Goal: Task Accomplishment & Management: Manage account settings

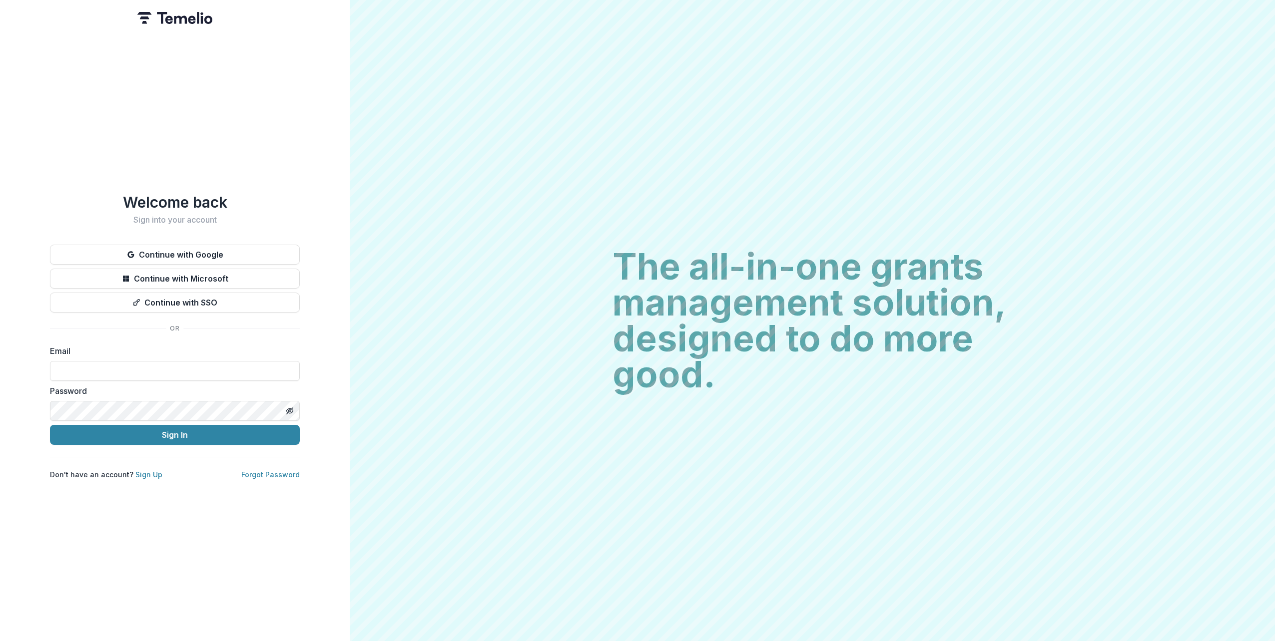
type input "**********"
click at [50, 425] on button "Sign In" at bounding box center [175, 435] width 250 height 20
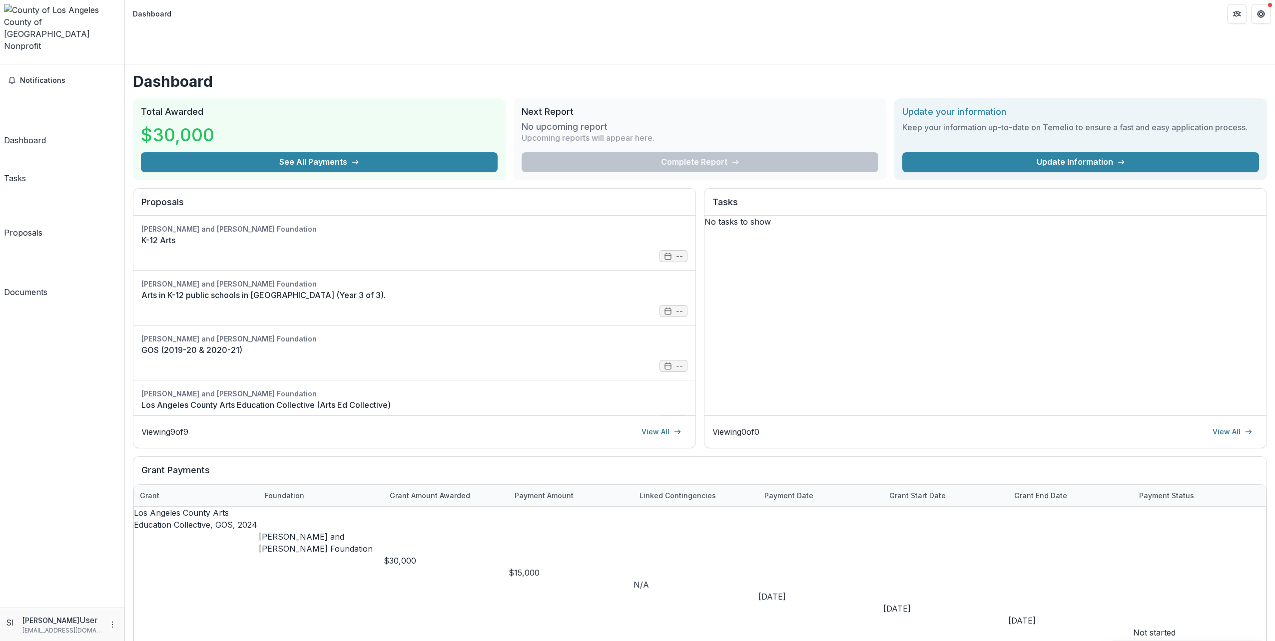
click at [41, 95] on div "Notifications Dashboard Tasks Proposals Documents" at bounding box center [62, 335] width 124 height 543
click at [26, 172] on div "Tasks" at bounding box center [15, 178] width 22 height 12
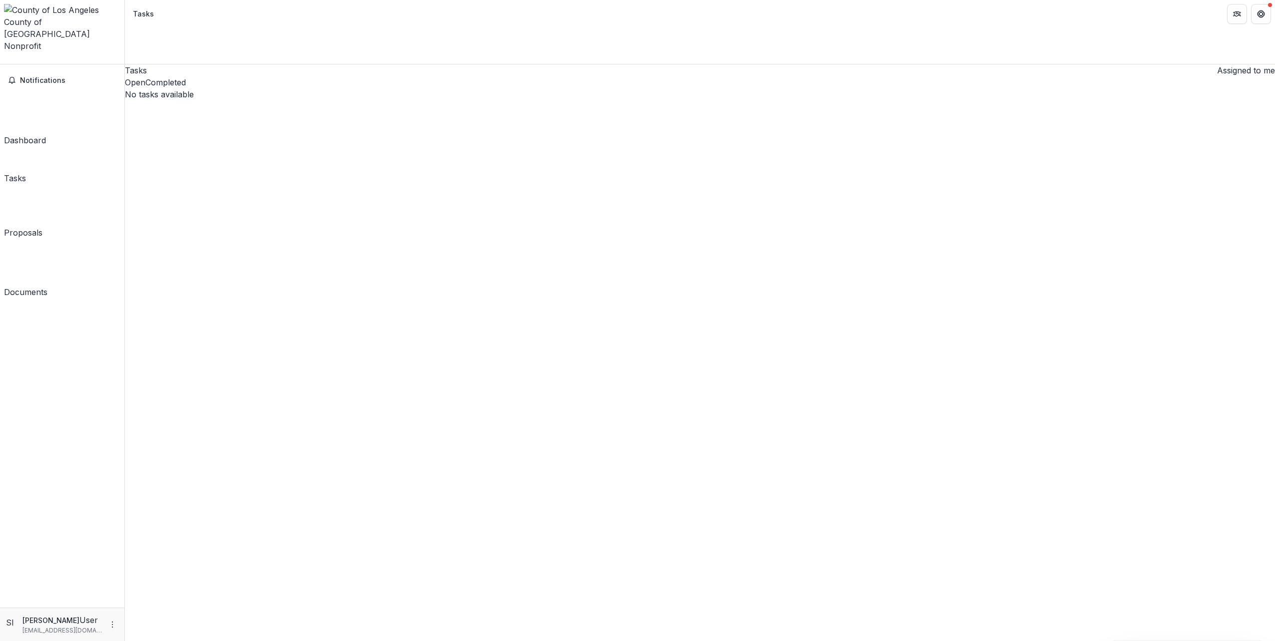
click at [42, 227] on div "Proposals" at bounding box center [23, 233] width 38 height 12
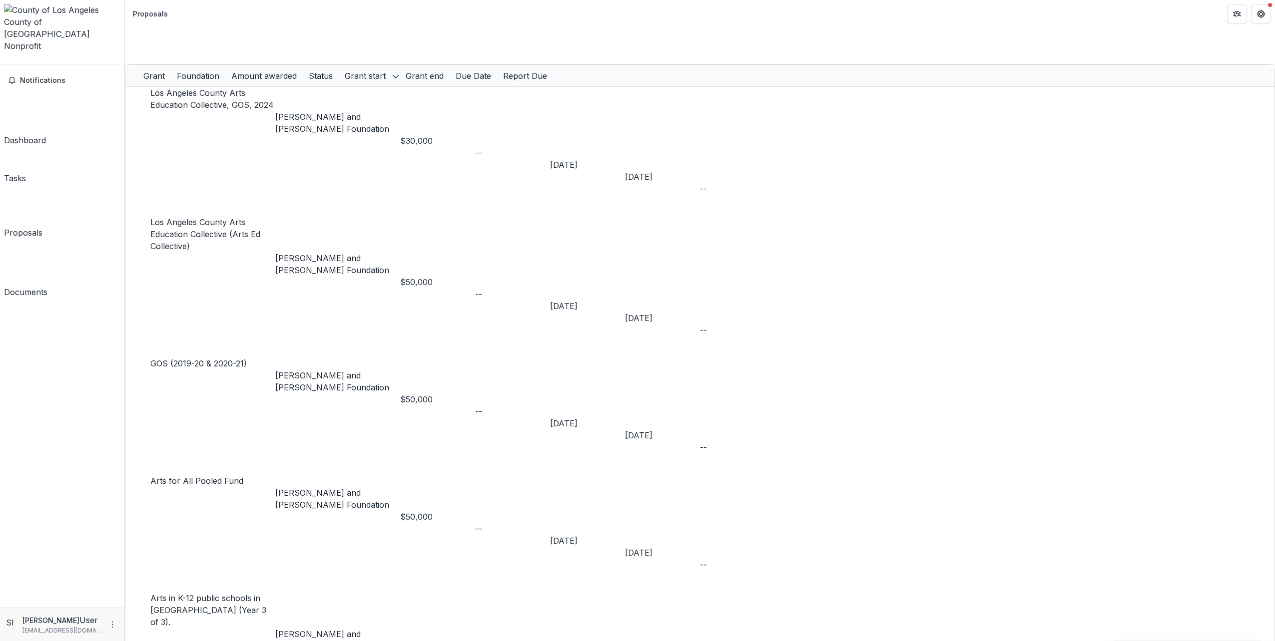
click at [26, 172] on div "Tasks" at bounding box center [15, 178] width 22 height 12
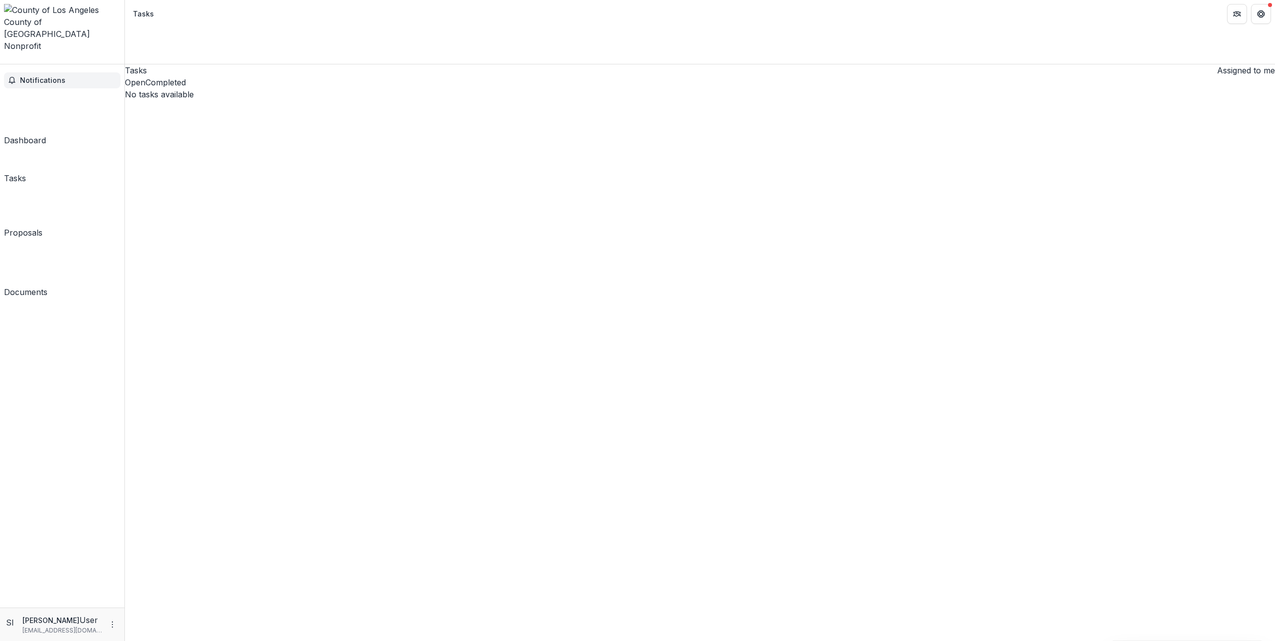
click at [65, 76] on span "Notifications" at bounding box center [68, 80] width 96 height 8
click at [46, 134] on div "Dashboard" at bounding box center [25, 140] width 42 height 12
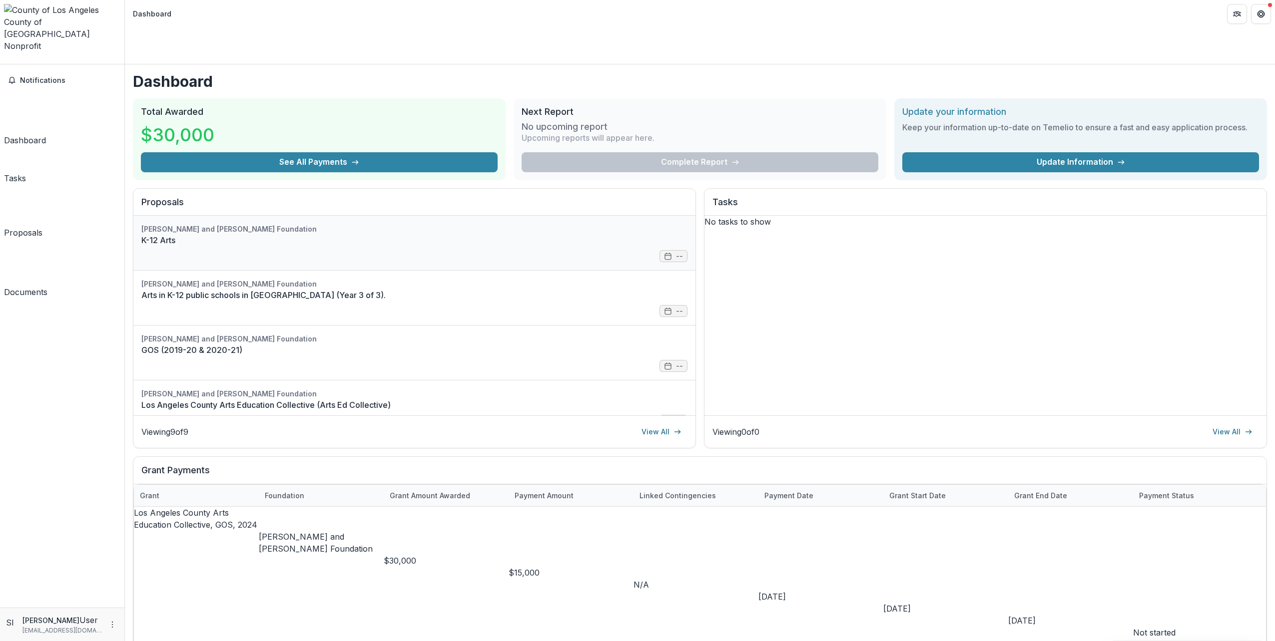
click at [416, 234] on link "K-12 Arts" at bounding box center [414, 240] width 546 height 12
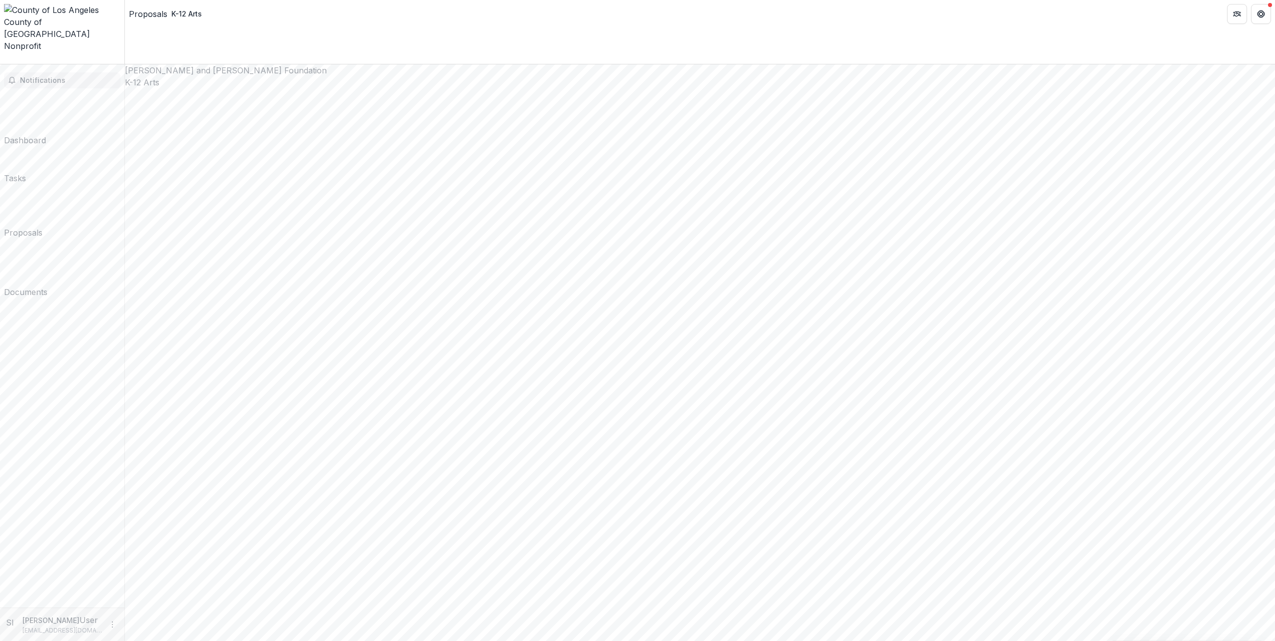
click at [61, 72] on button "Notifications" at bounding box center [62, 80] width 116 height 16
click at [46, 130] on div "Dashboard" at bounding box center [25, 136] width 42 height 12
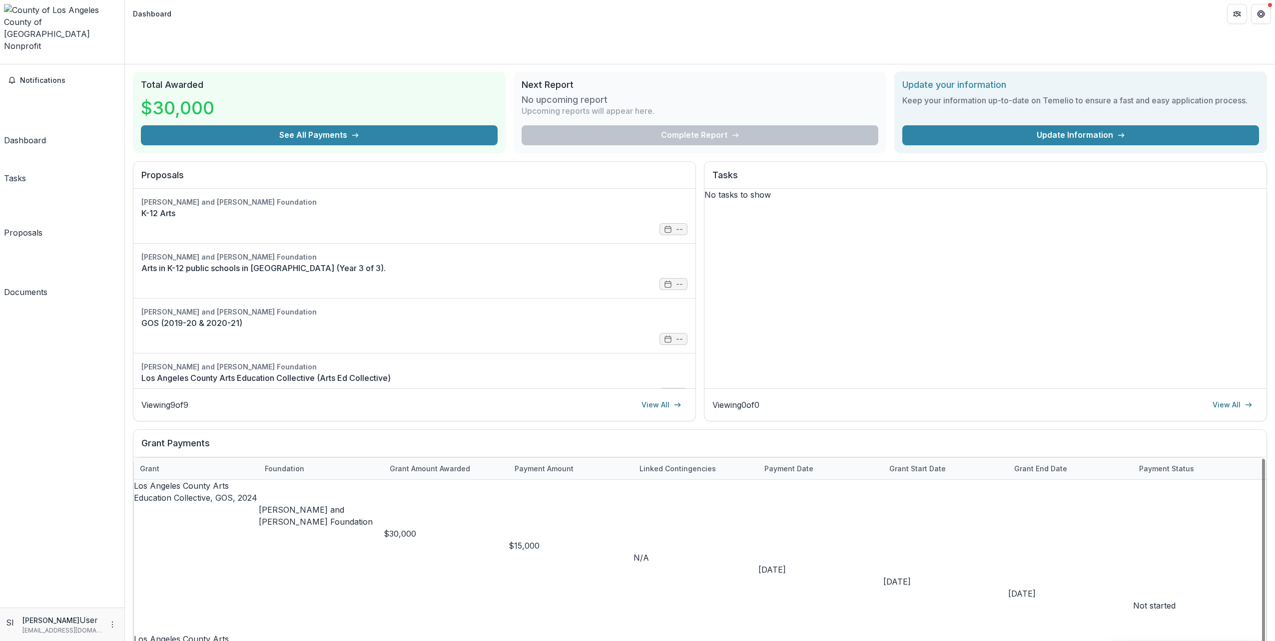
scroll to position [41, 0]
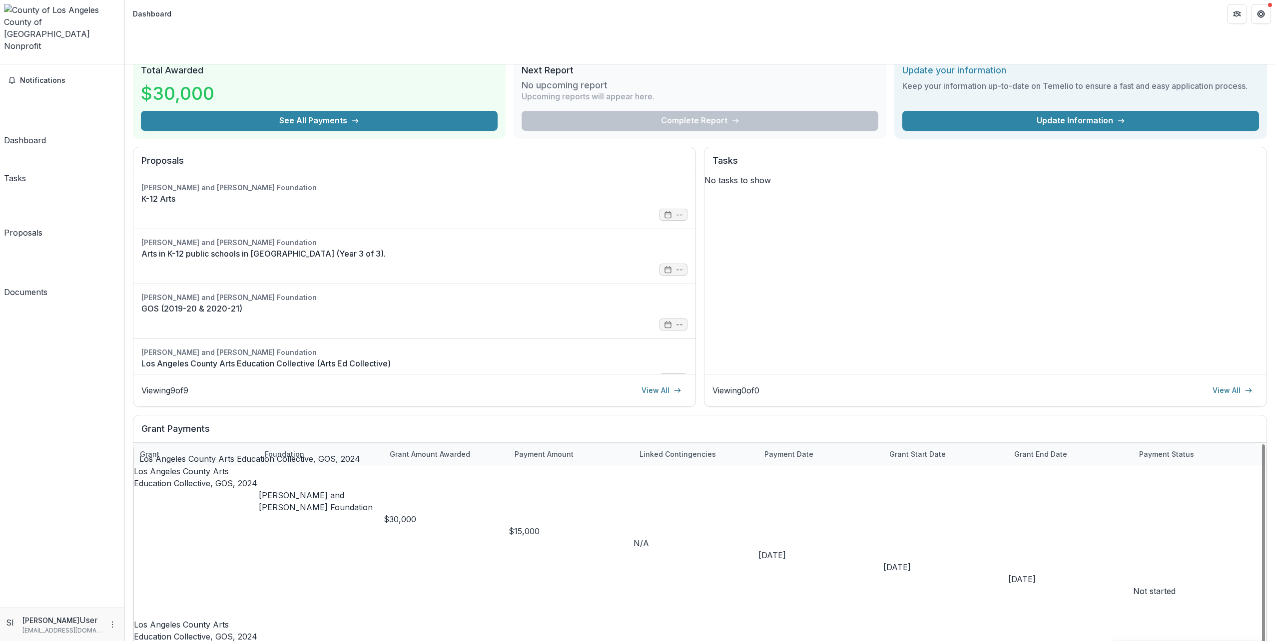
click at [221, 467] on link "Los Angeles County Arts Education Collective, GOS, 2024" at bounding box center [195, 478] width 123 height 22
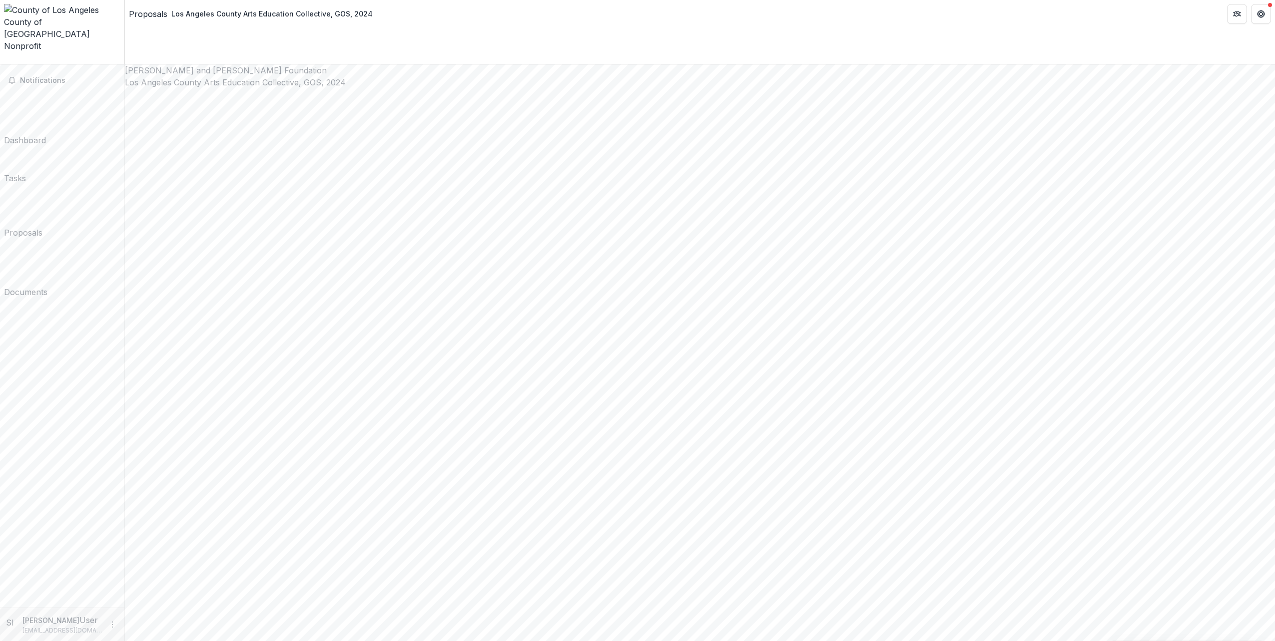
click at [55, 19] on div "County of [GEOGRAPHIC_DATA] Nonprofit" at bounding box center [62, 34] width 116 height 36
click at [1265, 10] on button "Get Help" at bounding box center [1261, 14] width 20 height 20
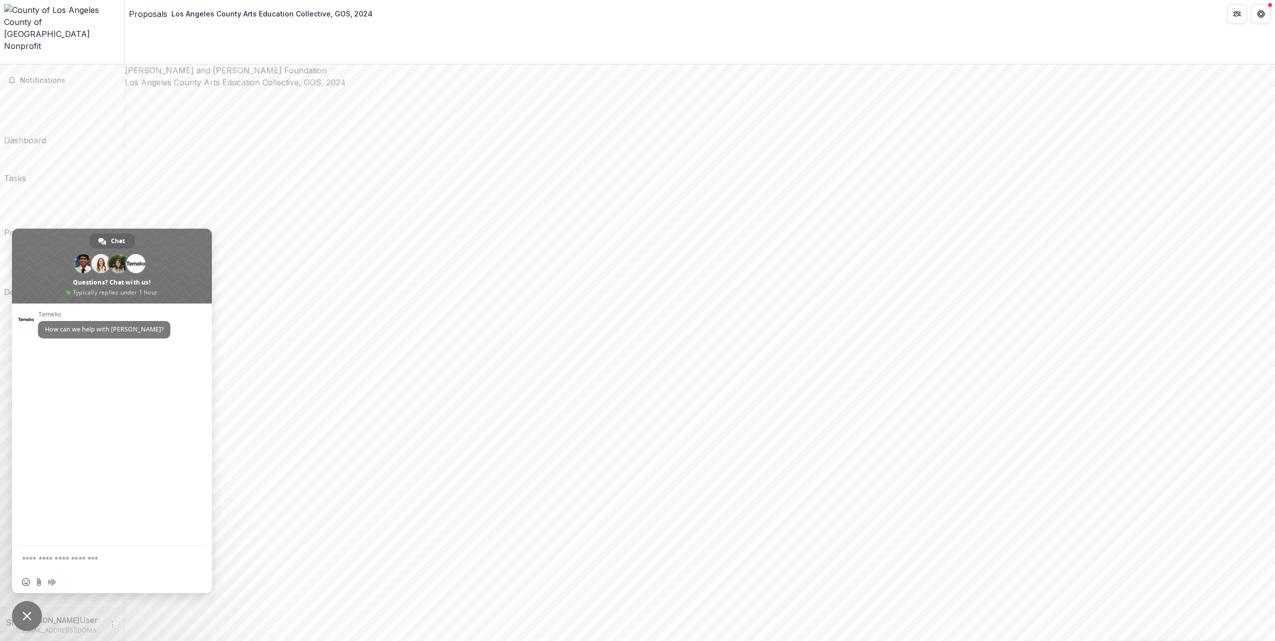
click at [36, 616] on span "Close chat" at bounding box center [27, 616] width 30 height 30
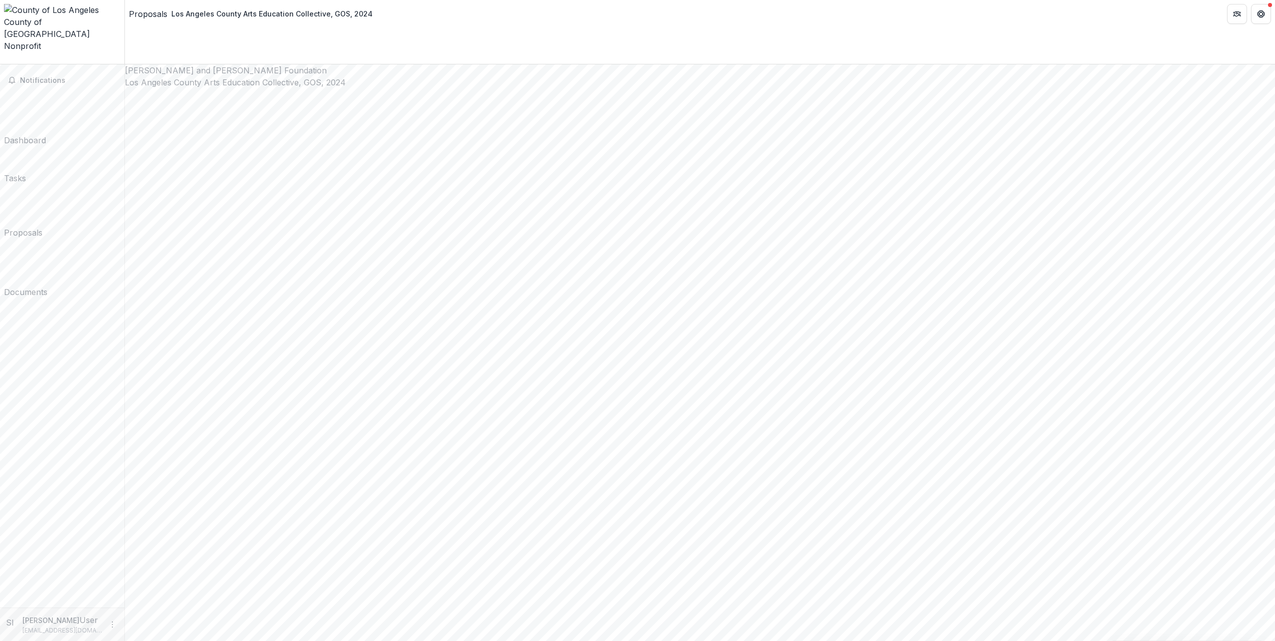
click at [47, 286] on div "Documents" at bounding box center [25, 292] width 43 height 12
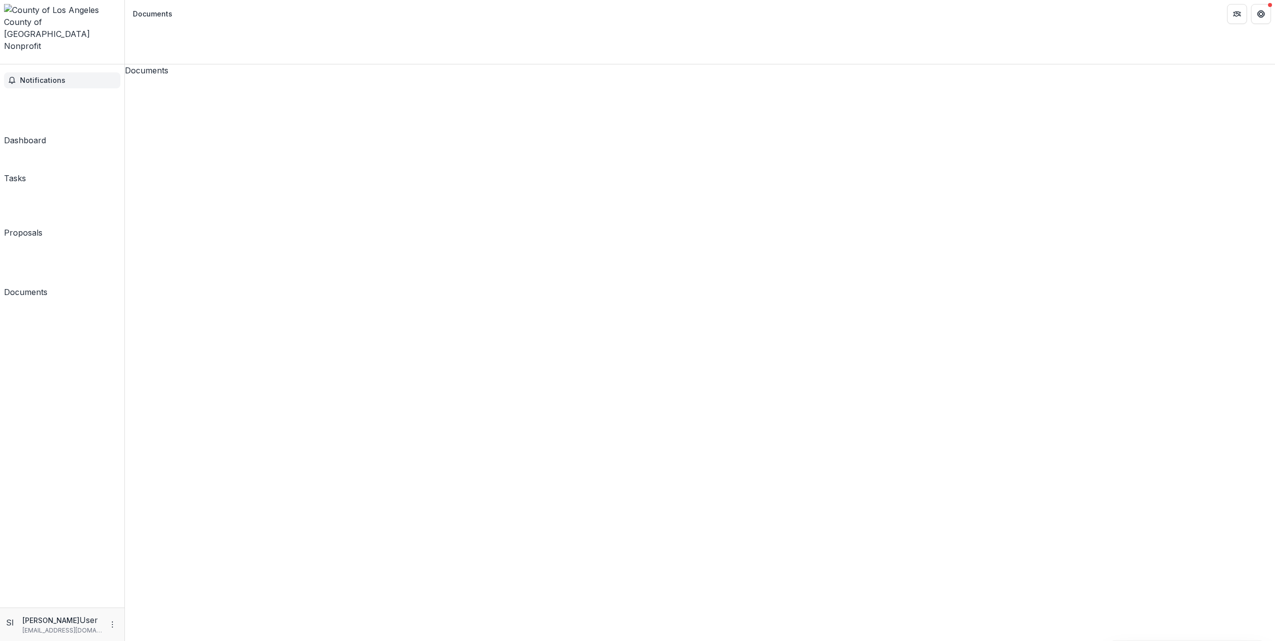
click at [55, 76] on span "Notifications" at bounding box center [68, 80] width 96 height 8
click at [46, 130] on div "Dashboard" at bounding box center [25, 136] width 42 height 12
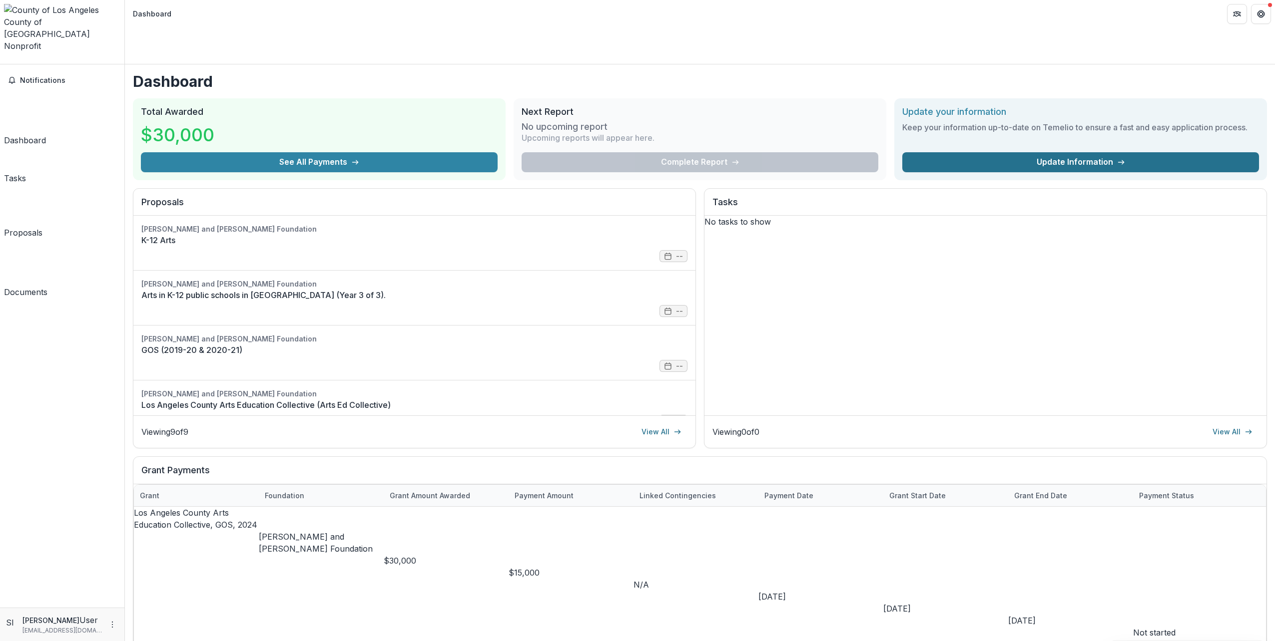
click at [1064, 152] on link "Update Information" at bounding box center [1080, 162] width 357 height 20
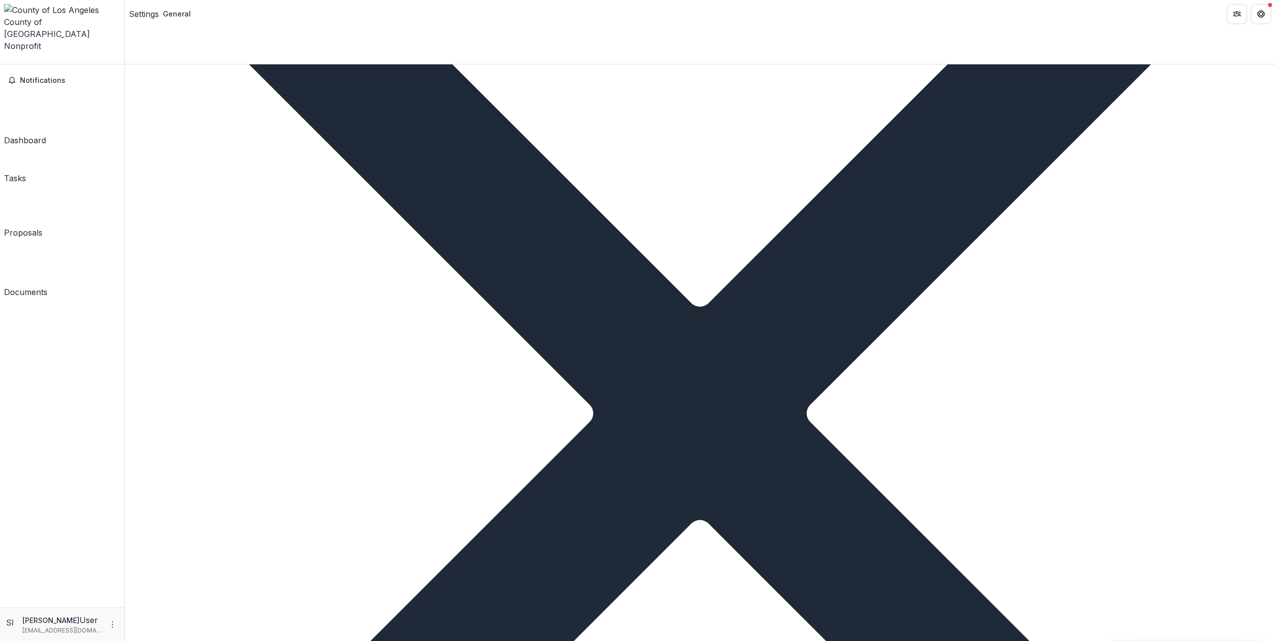
scroll to position [798, 0]
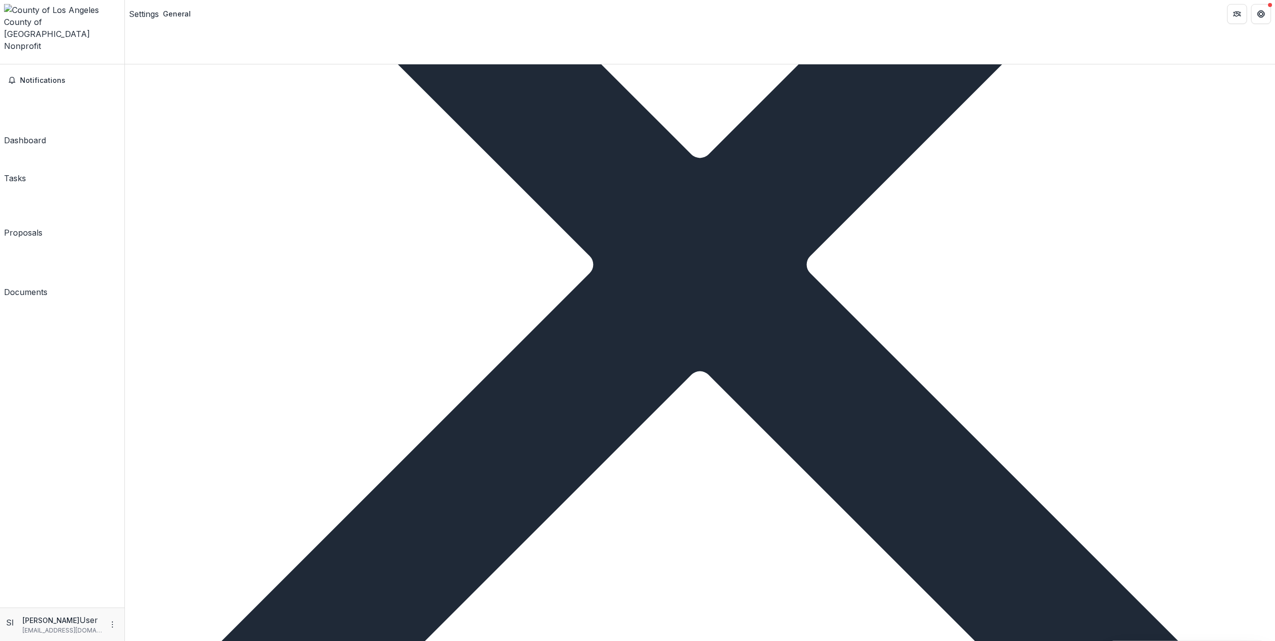
click at [88, 627] on p "[EMAIL_ADDRESS][DOMAIN_NAME]" at bounding box center [62, 630] width 80 height 9
click at [108, 623] on icon "More" at bounding box center [112, 625] width 8 height 8
click at [150, 625] on button "Logout" at bounding box center [178, 621] width 107 height 16
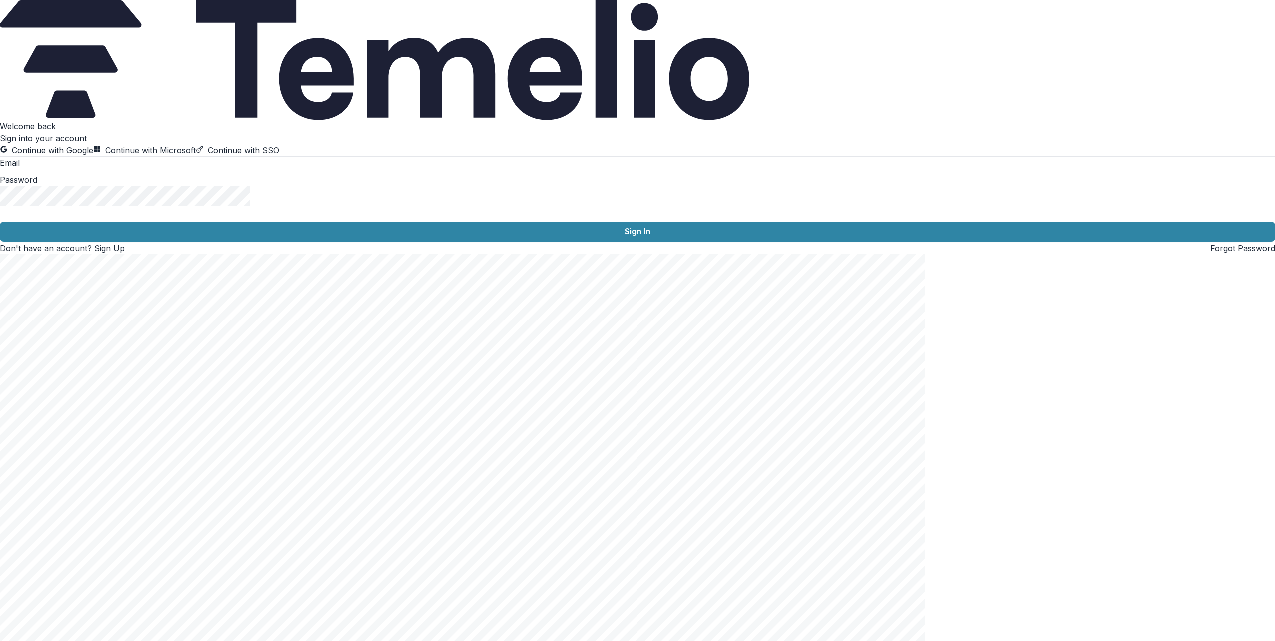
click at [84, 170] on input at bounding box center [60, 164] width 80 height 12
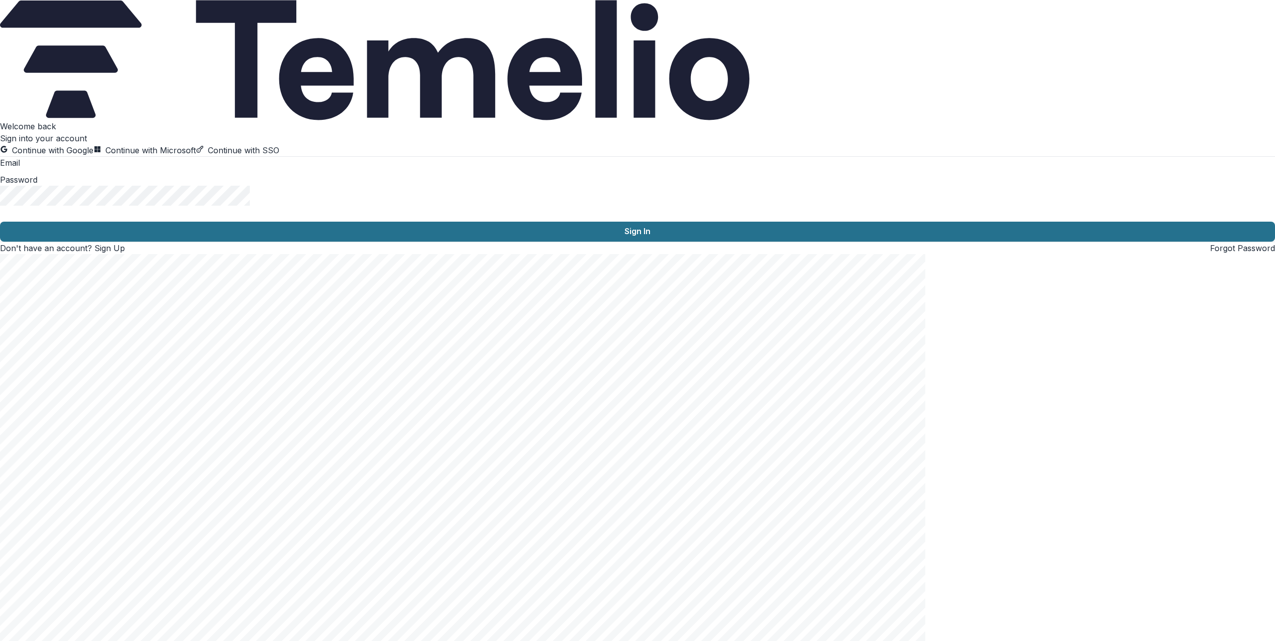
type input "**********"
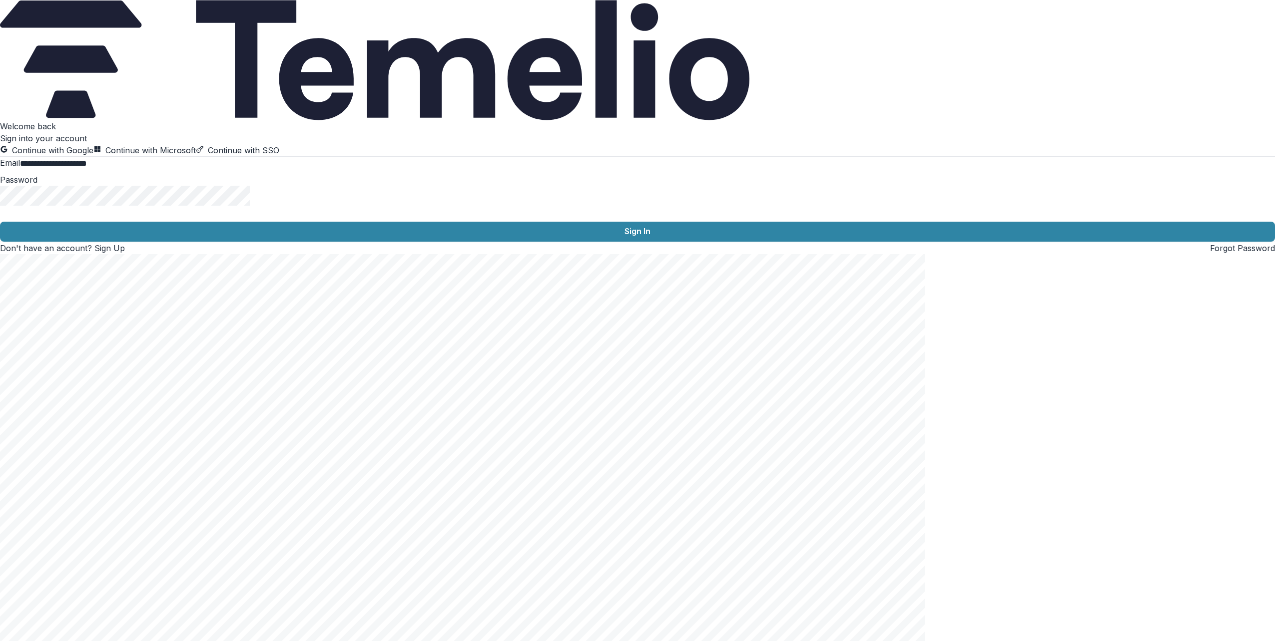
click at [0, 222] on button "Sign In" at bounding box center [637, 232] width 1275 height 20
click at [6, 221] on icon "Toggle password visibility" at bounding box center [5, 220] width 1 height 1
drag, startPoint x: 178, startPoint y: 352, endPoint x: -5, endPoint y: 284, distance: 195.5
click at [0, 284] on html "**********" at bounding box center [637, 320] width 1275 height 641
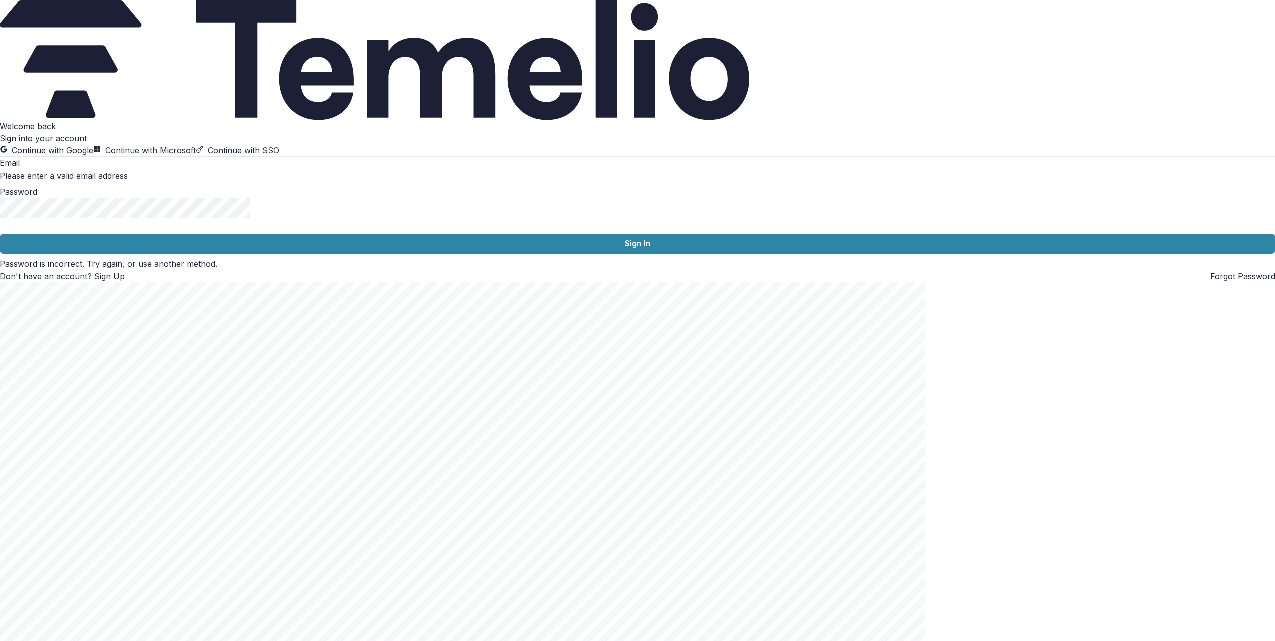
drag, startPoint x: 74, startPoint y: 338, endPoint x: 56, endPoint y: 339, distance: 18.0
click at [56, 170] on input at bounding box center [60, 164] width 80 height 12
type input "**********"
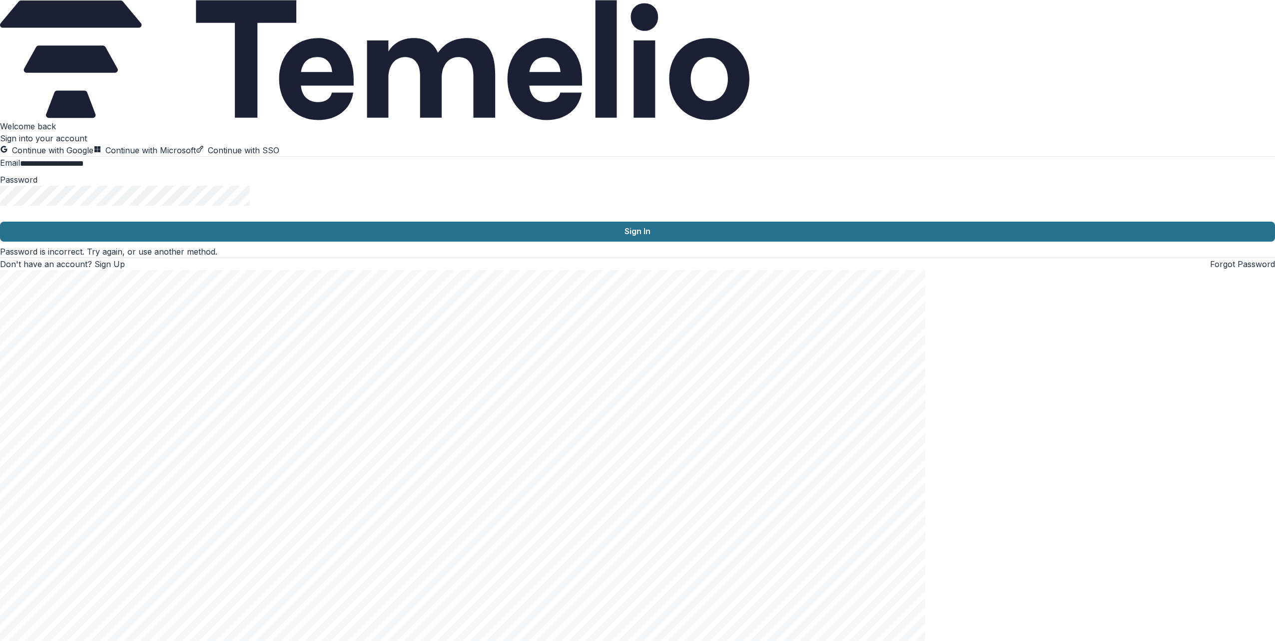
click at [171, 242] on button "Sign In" at bounding box center [637, 232] width 1275 height 20
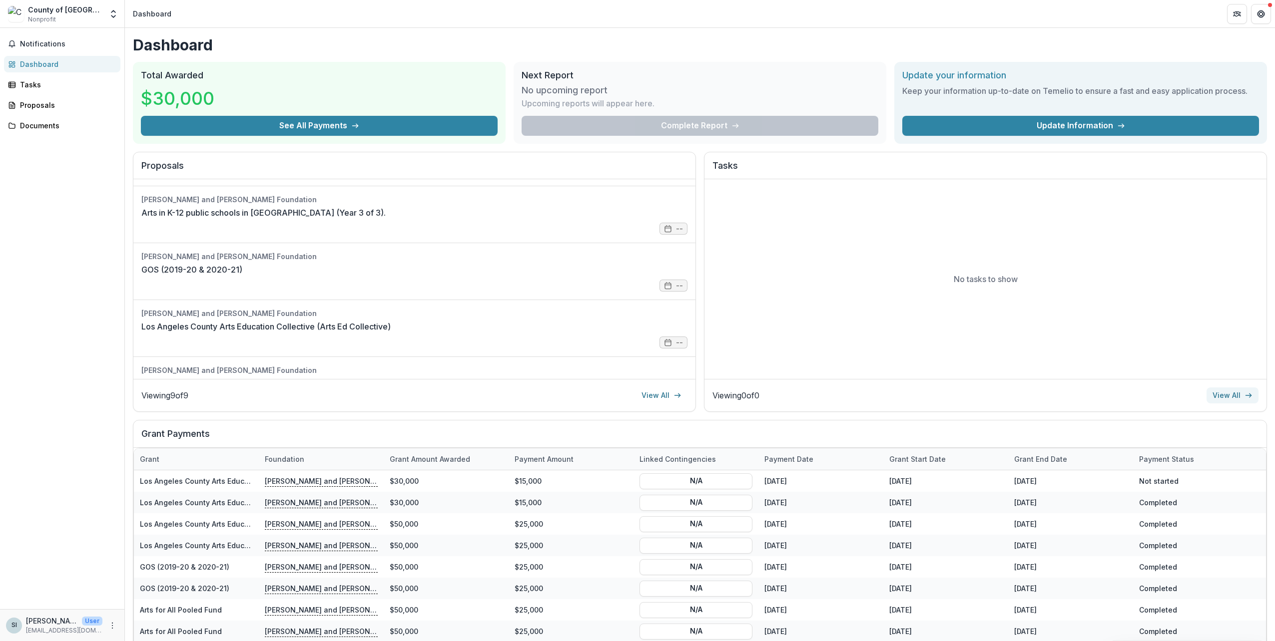
click at [1232, 391] on link "View All" at bounding box center [1232, 396] width 52 height 16
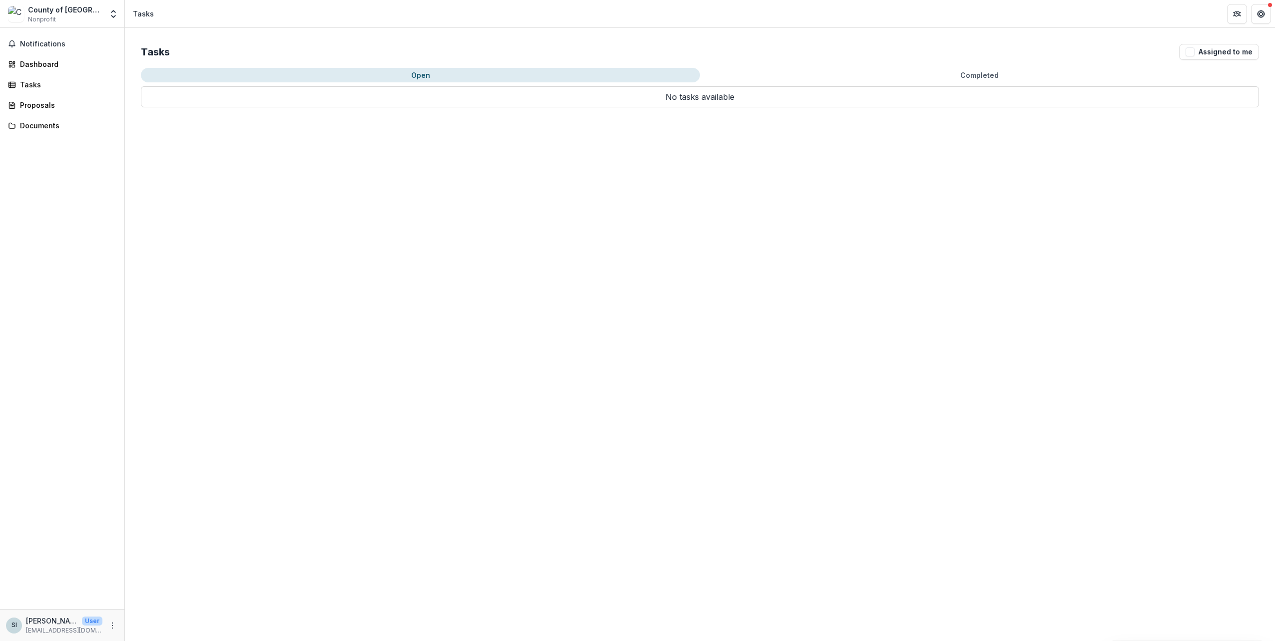
click at [934, 74] on button "Completed" at bounding box center [979, 75] width 559 height 14
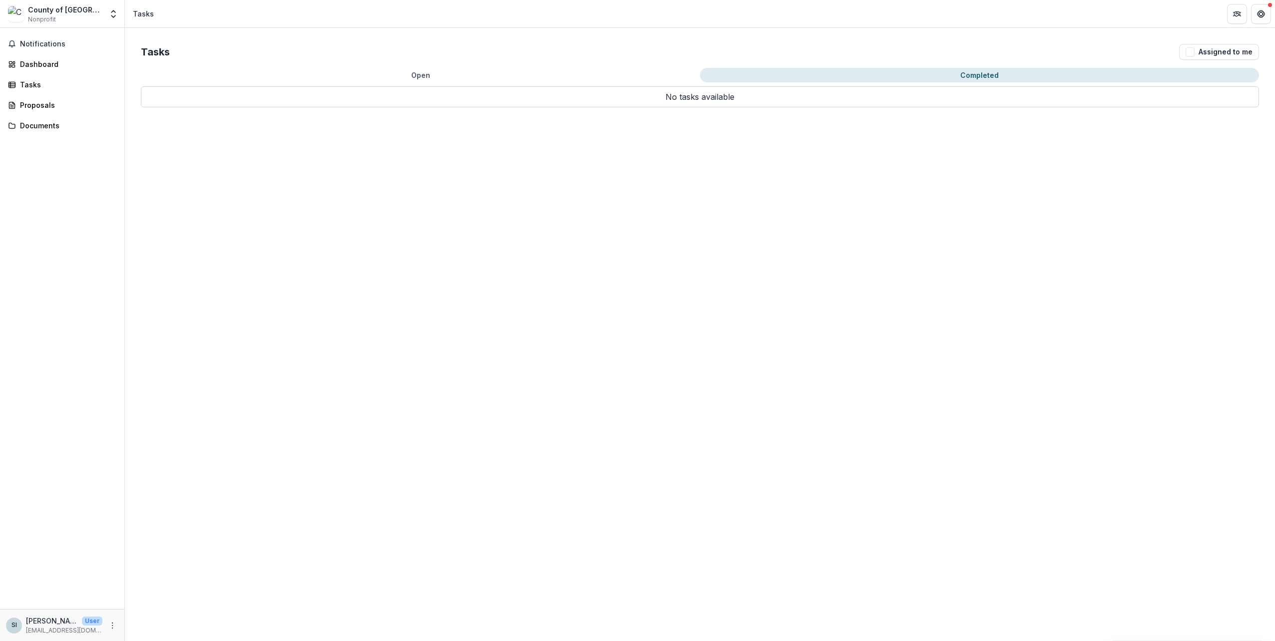
click at [657, 76] on button "Open" at bounding box center [420, 75] width 559 height 14
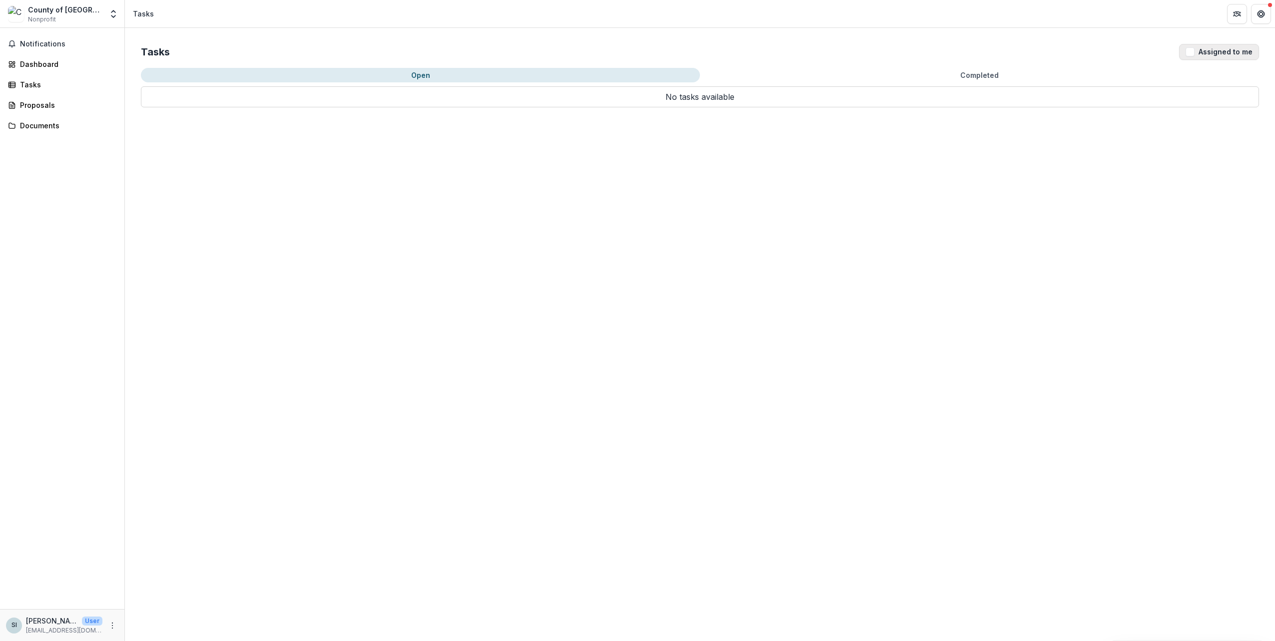
click at [1208, 48] on button "Assigned to me" at bounding box center [1219, 52] width 80 height 16
click at [63, 56] on link "Dashboard" at bounding box center [62, 64] width 116 height 16
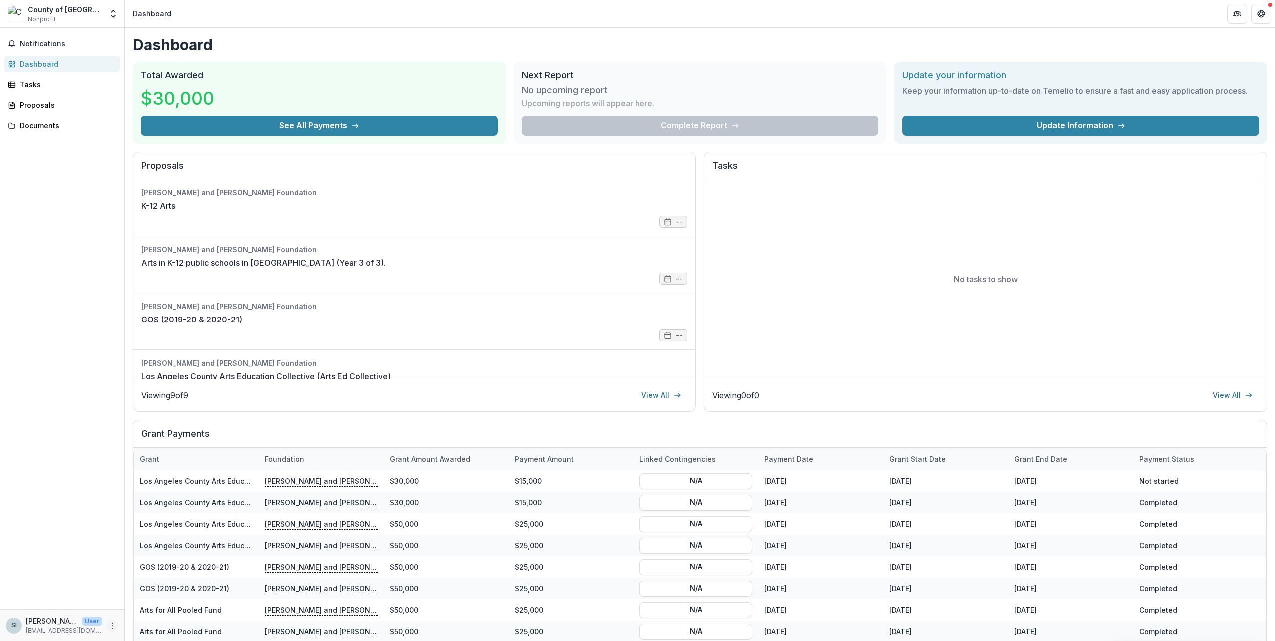
click at [110, 622] on icon "More" at bounding box center [112, 626] width 8 height 8
click at [169, 623] on button "Logout" at bounding box center [178, 621] width 107 height 16
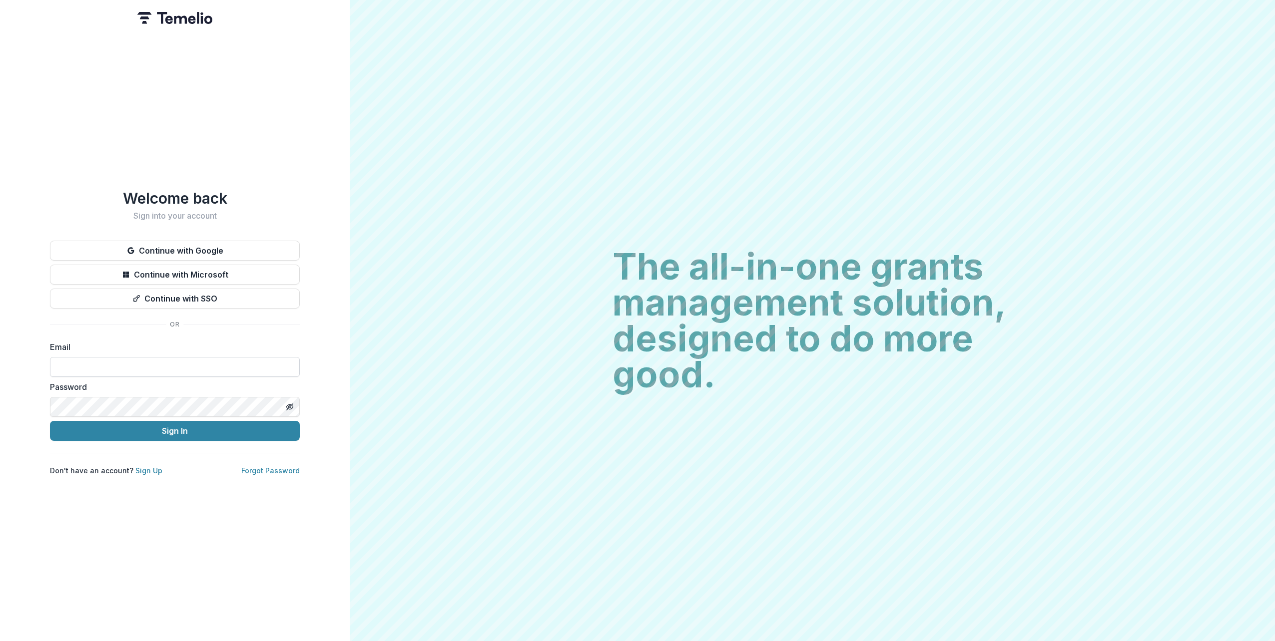
click at [197, 366] on input at bounding box center [175, 367] width 250 height 20
click at [152, 374] on input at bounding box center [175, 367] width 250 height 20
type input "**********"
click at [50, 421] on button "Sign In" at bounding box center [175, 431] width 250 height 20
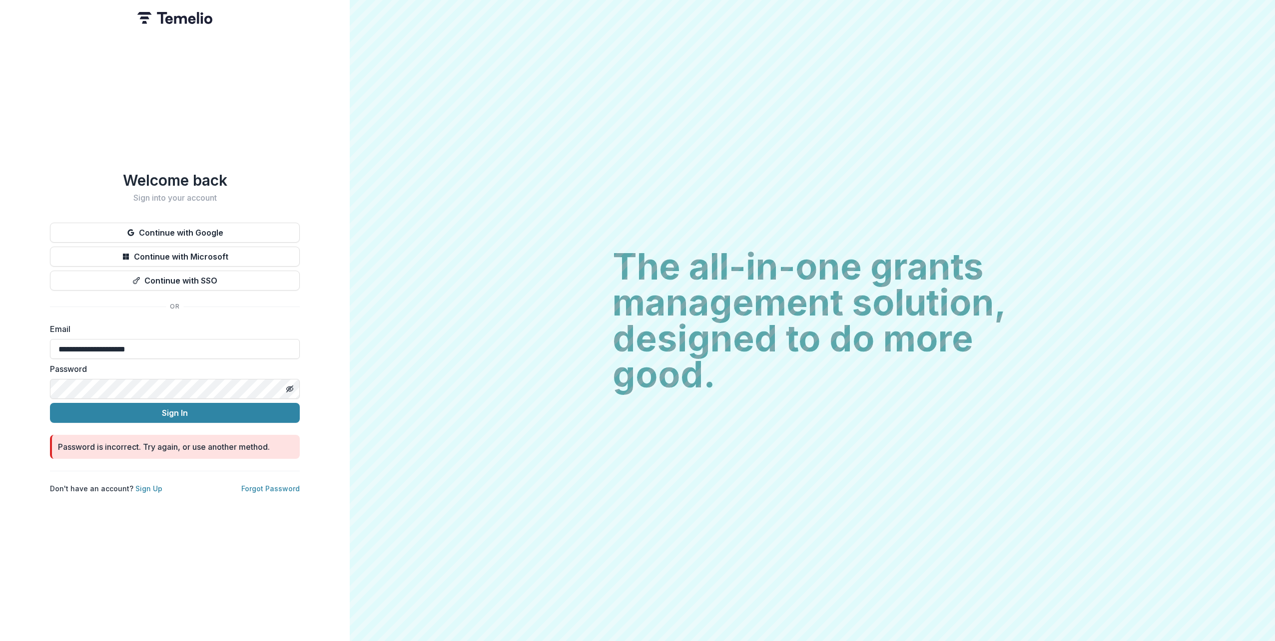
click at [46, 379] on div "**********" at bounding box center [175, 320] width 350 height 641
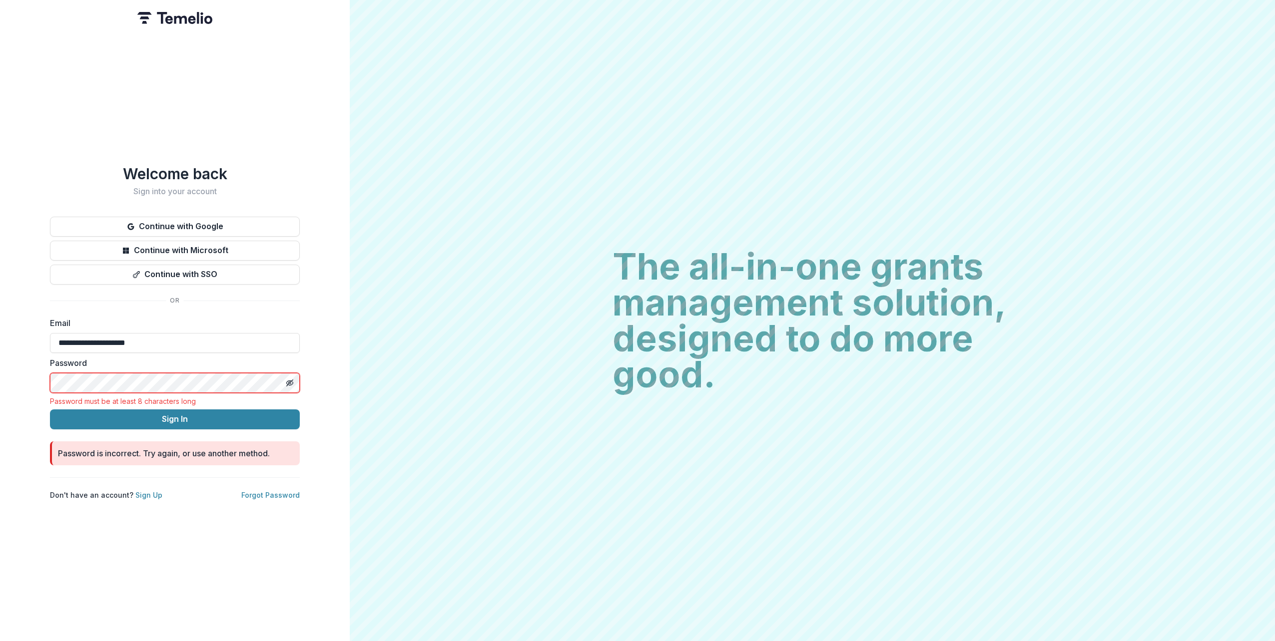
click at [30, 344] on div "**********" at bounding box center [175, 320] width 350 height 641
